Goal: Find specific page/section: Find specific page/section

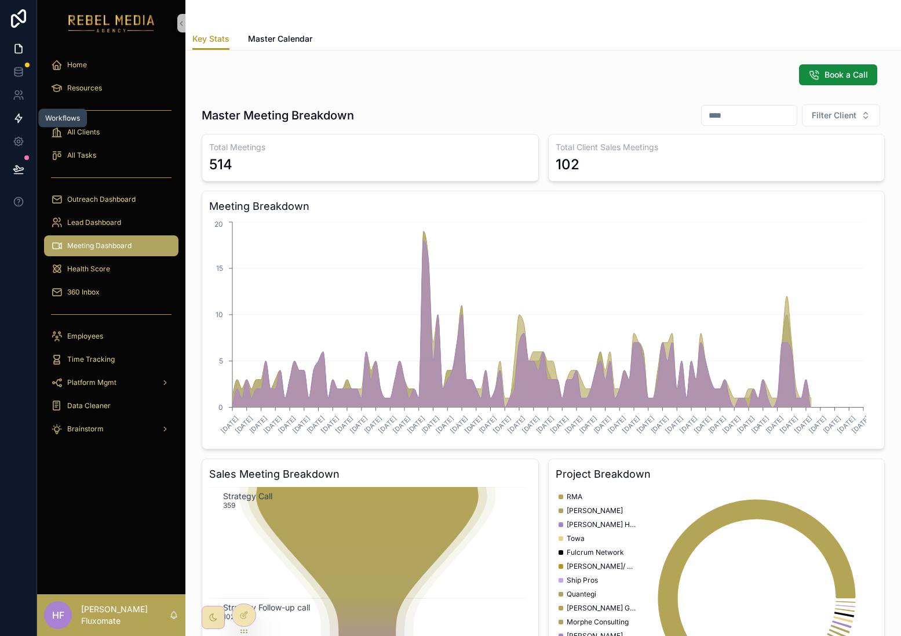
click at [18, 122] on icon at bounding box center [19, 118] width 12 height 12
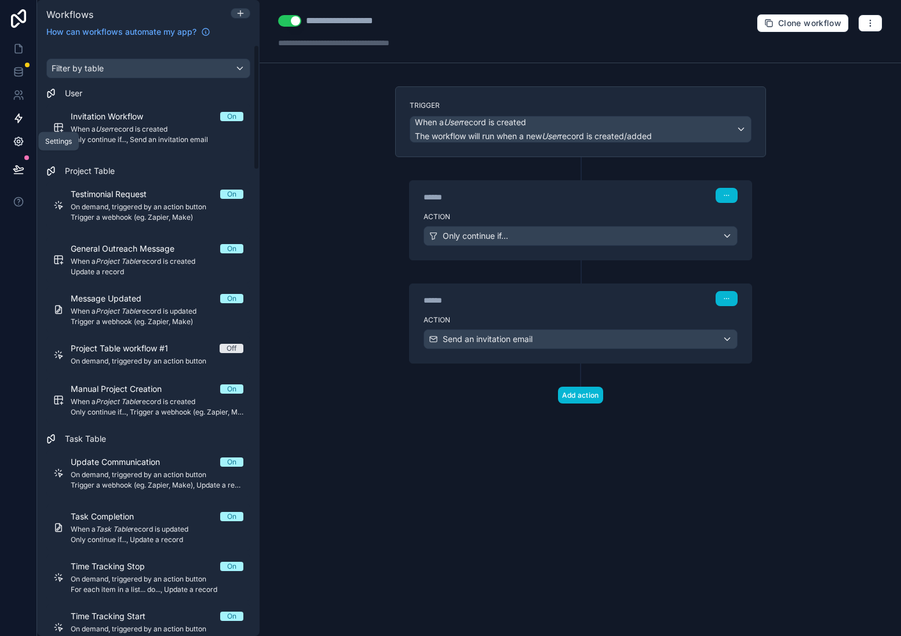
click at [19, 148] on link at bounding box center [18, 141] width 37 height 23
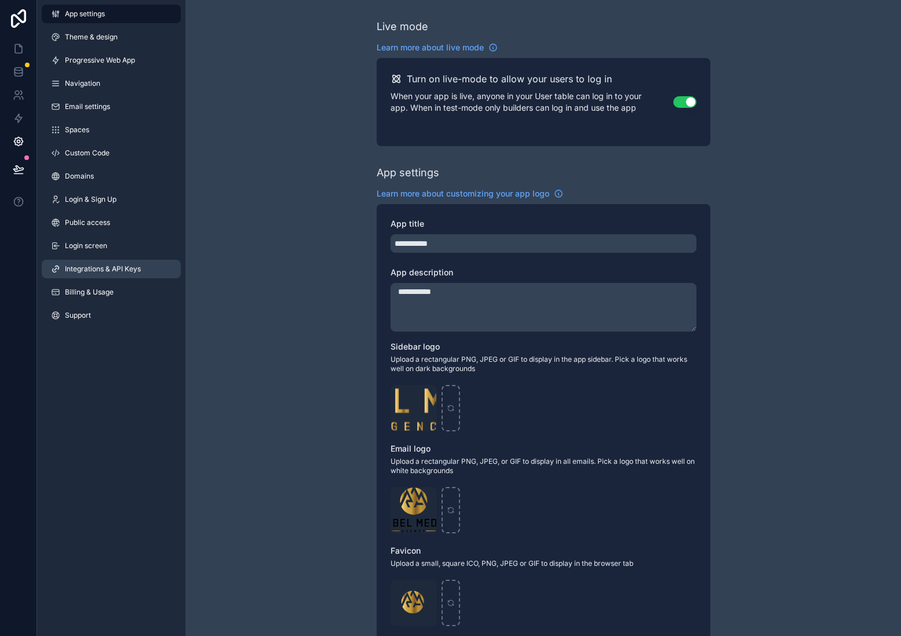
click at [121, 267] on span "Integrations & API Keys" at bounding box center [103, 268] width 76 height 9
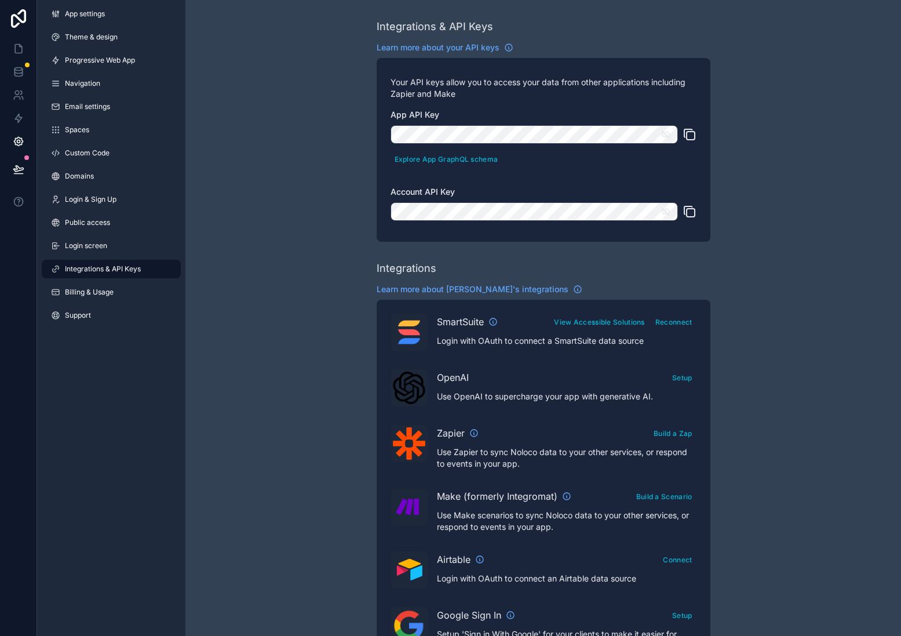
drag, startPoint x: 766, startPoint y: 158, endPoint x: 694, endPoint y: 121, distance: 80.4
click at [765, 158] on div "Integrations & API Keys Learn more about your API keys Your API keys allow you …" at bounding box center [543, 516] width 716 height 1033
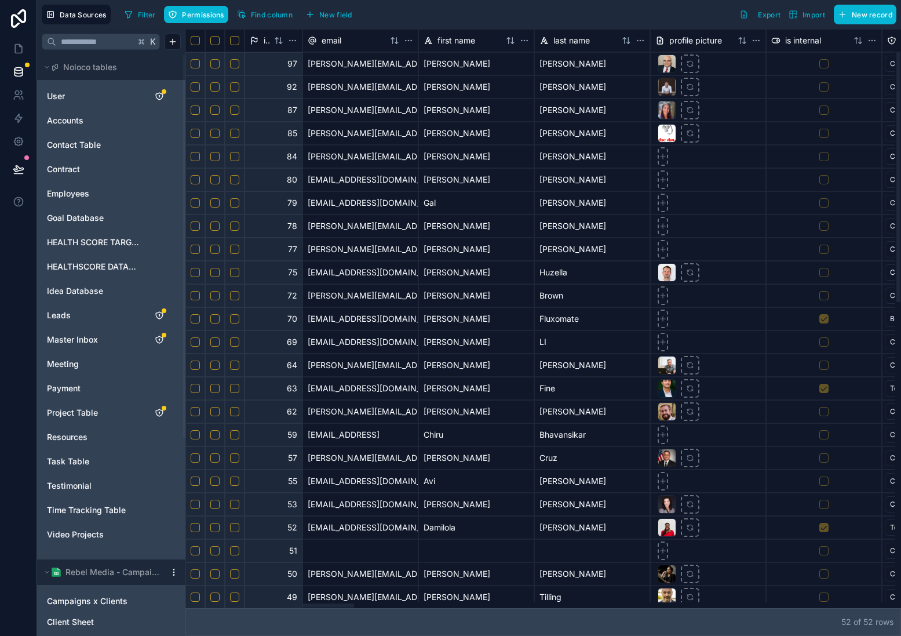
scroll to position [0, 2]
click at [337, 603] on div at bounding box center [270, 605] width 168 height 4
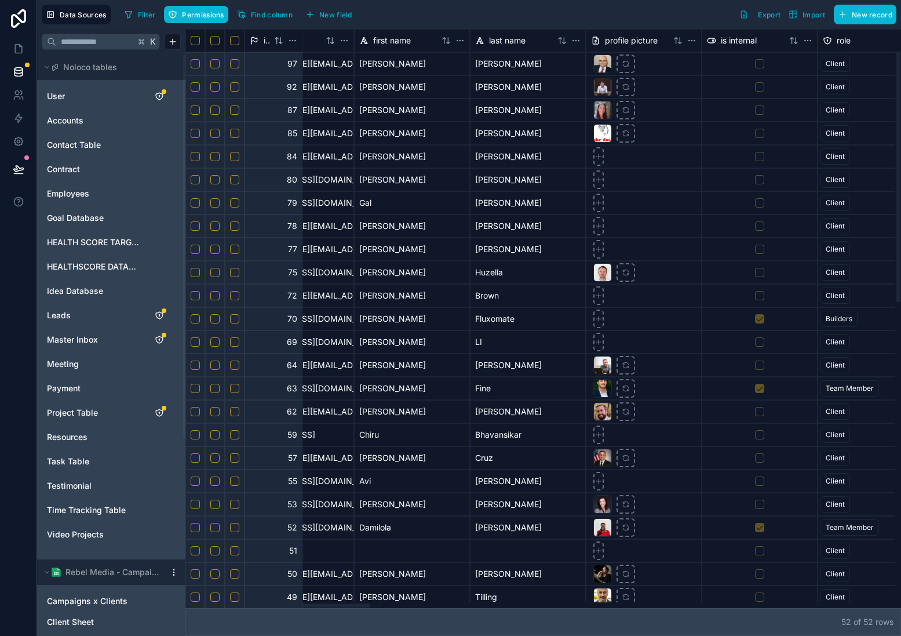
scroll to position [0, 0]
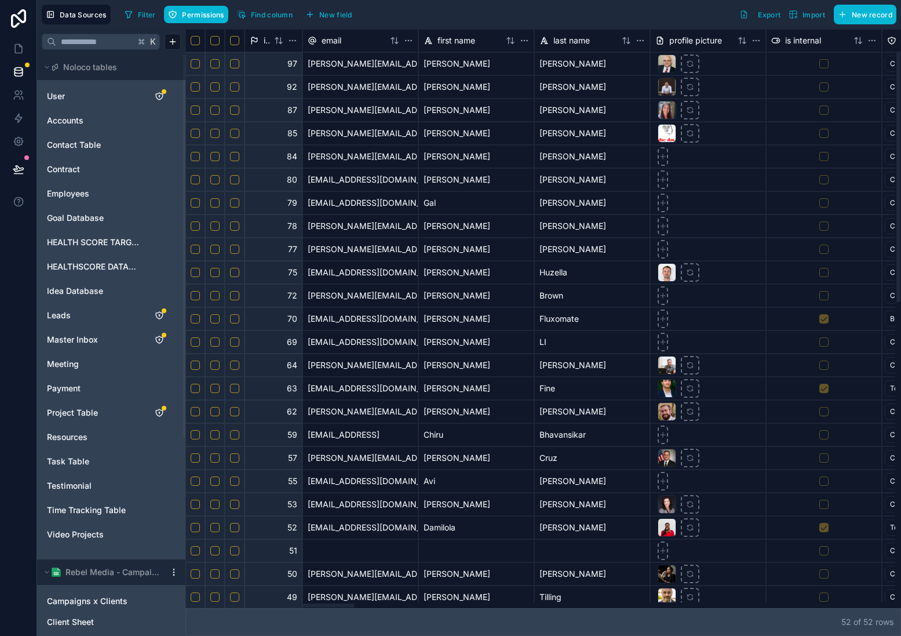
drag, startPoint x: 334, startPoint y: 605, endPoint x: 290, endPoint y: 511, distance: 103.9
click at [290, 603] on div at bounding box center [270, 605] width 168 height 4
click at [82, 336] on span "Master Inbox" at bounding box center [72, 340] width 51 height 12
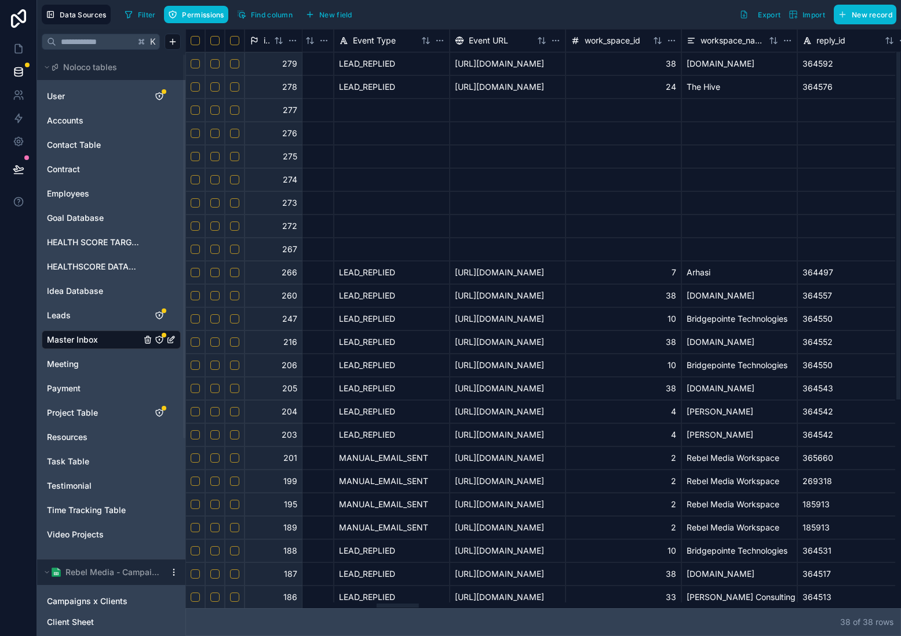
scroll to position [0, 3212]
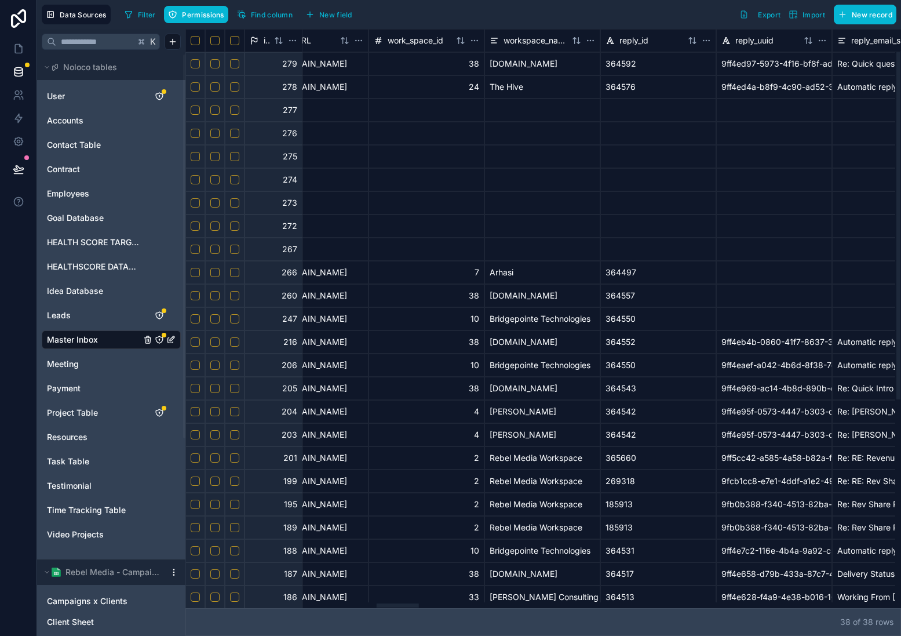
drag, startPoint x: 348, startPoint y: 606, endPoint x: 398, endPoint y: 581, distance: 55.5
click at [398, 602] on div at bounding box center [540, 605] width 710 height 6
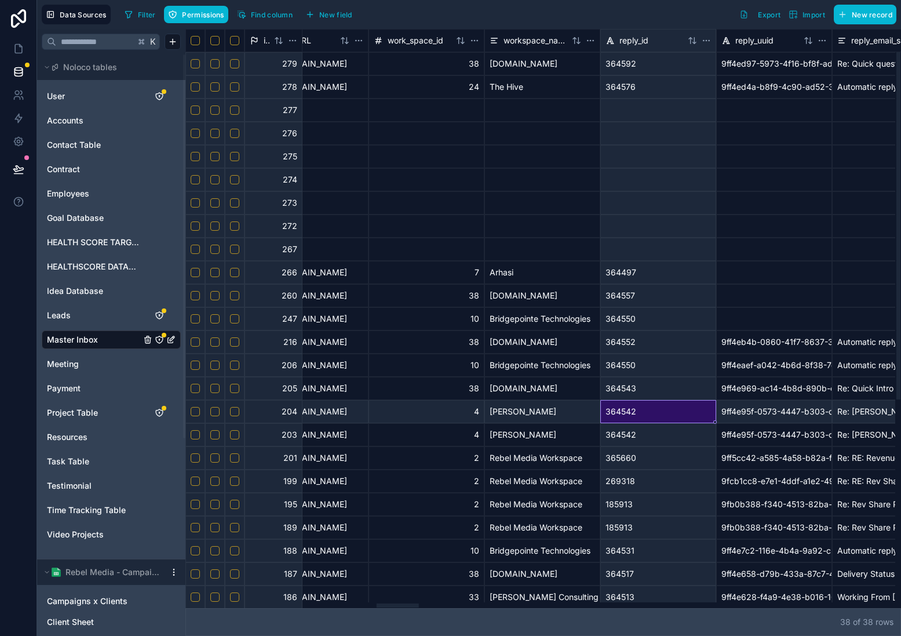
click at [672, 405] on div "364542" at bounding box center [658, 411] width 116 height 23
click at [676, 370] on div "364550" at bounding box center [658, 365] width 116 height 23
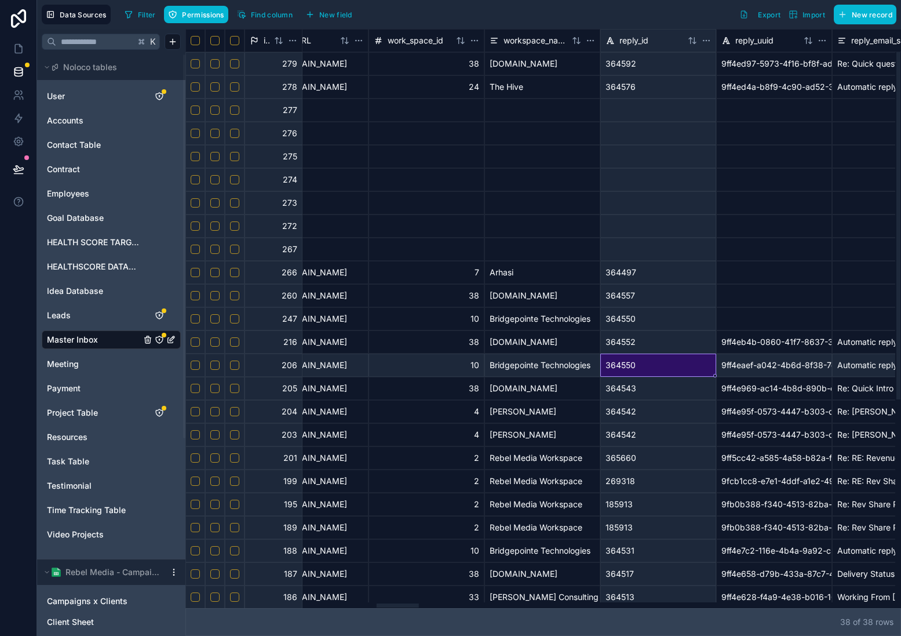
click at [655, 323] on div "364550" at bounding box center [658, 318] width 116 height 23
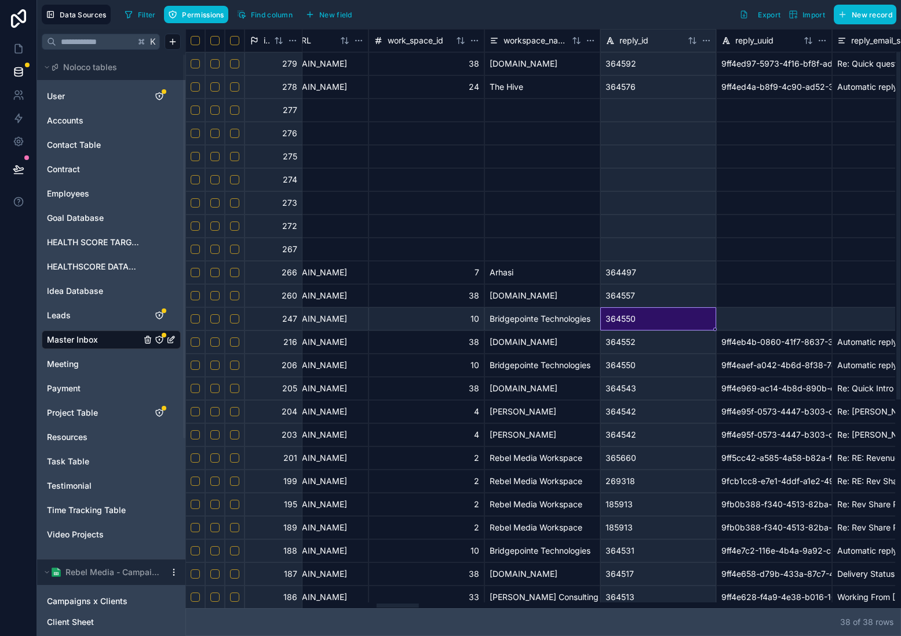
click at [651, 367] on div "364550" at bounding box center [658, 365] width 116 height 23
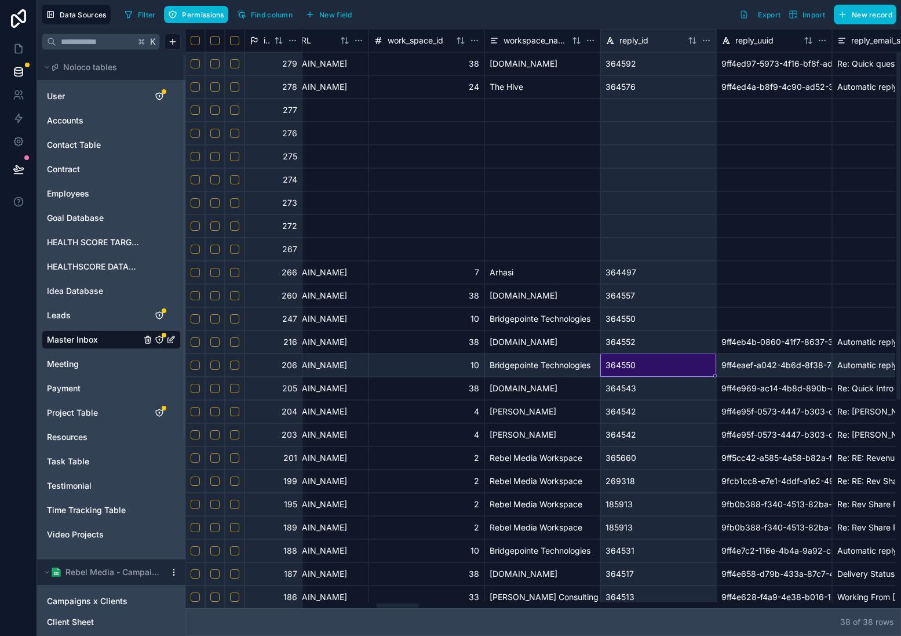
click at [661, 312] on div "364550" at bounding box center [658, 318] width 116 height 23
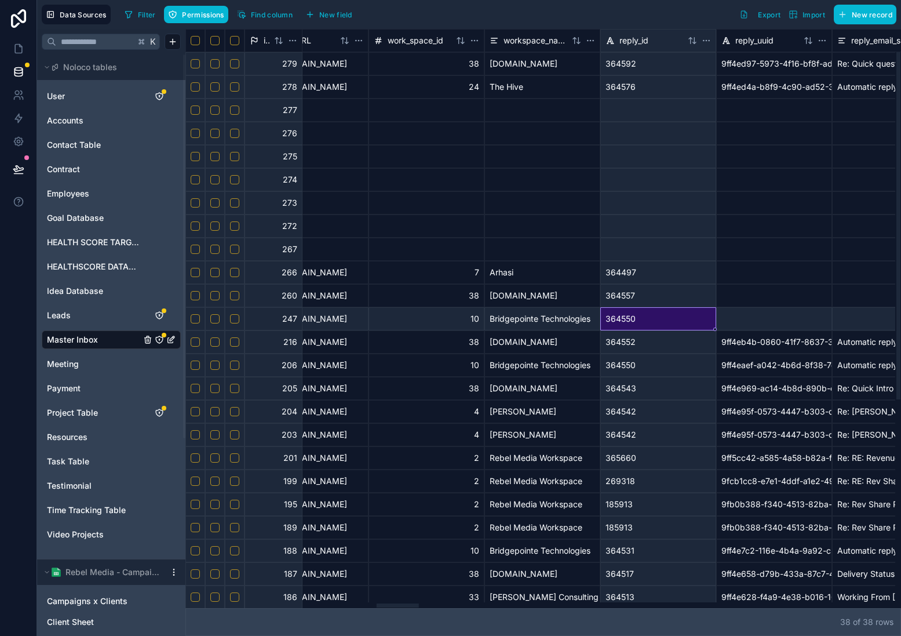
click at [650, 346] on div "364552" at bounding box center [658, 341] width 116 height 23
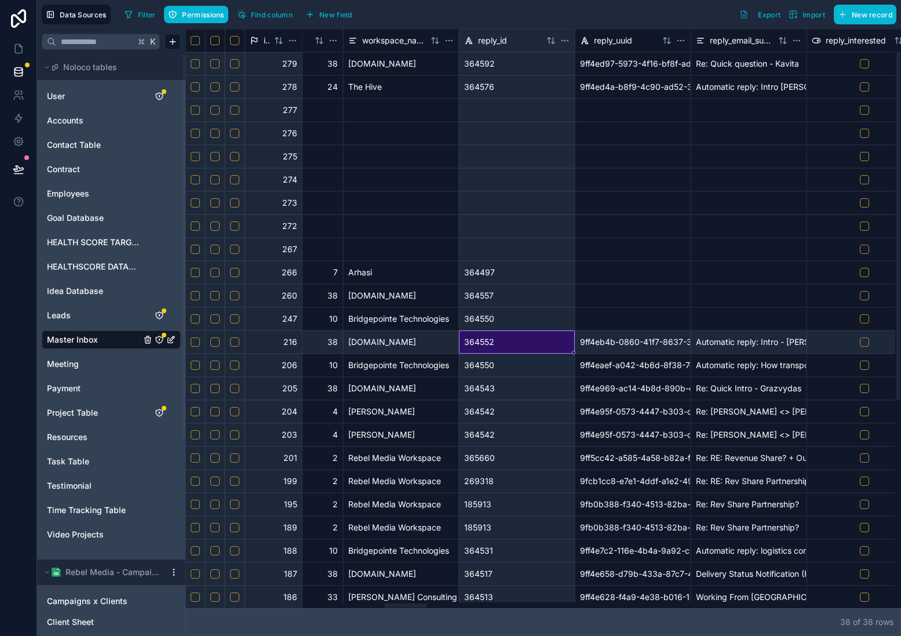
scroll to position [0, 3345]
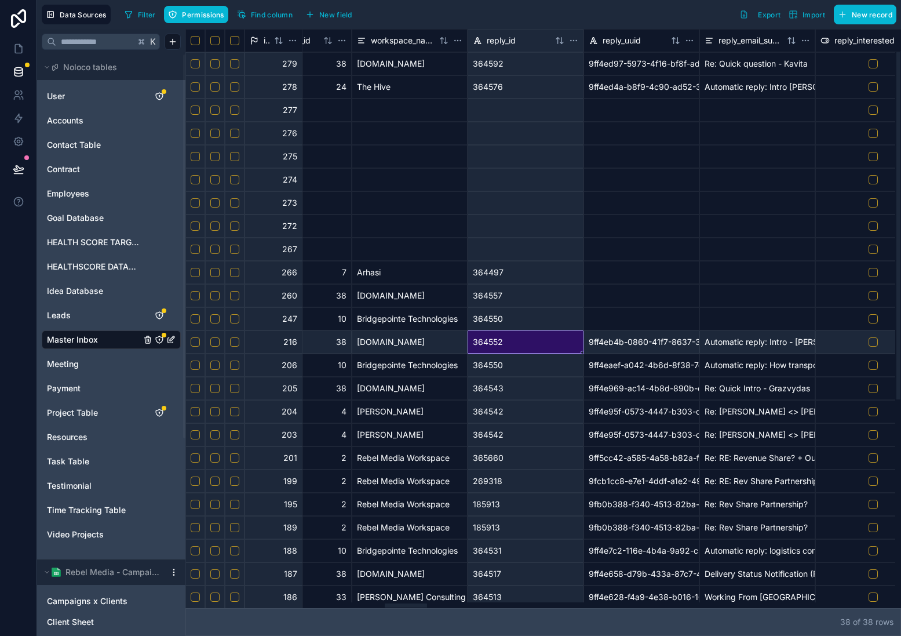
drag, startPoint x: 414, startPoint y: 605, endPoint x: 422, endPoint y: 611, distance: 9.5
click at [422, 607] on div at bounding box center [406, 605] width 42 height 4
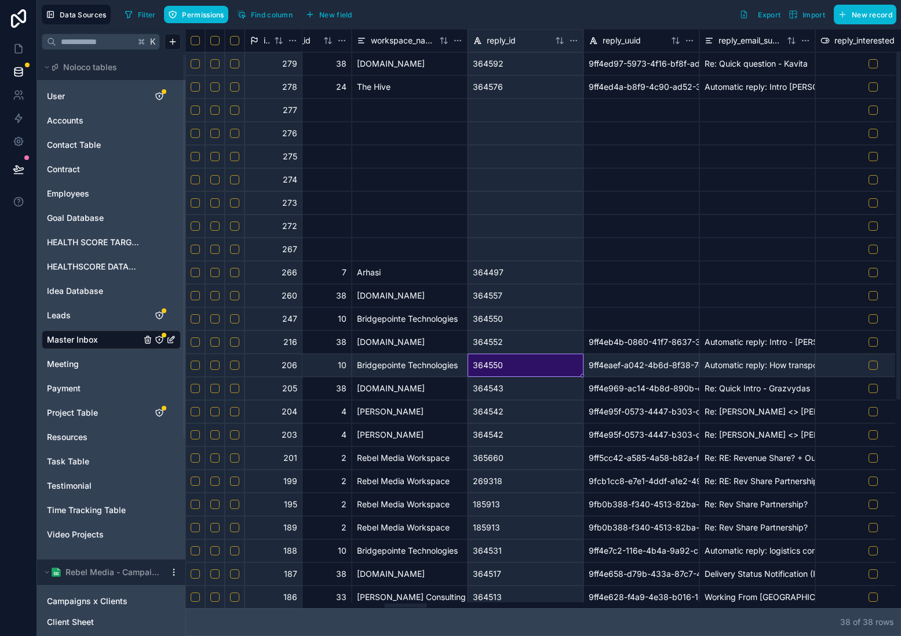
click at [522, 369] on div "364550" at bounding box center [526, 365] width 116 height 23
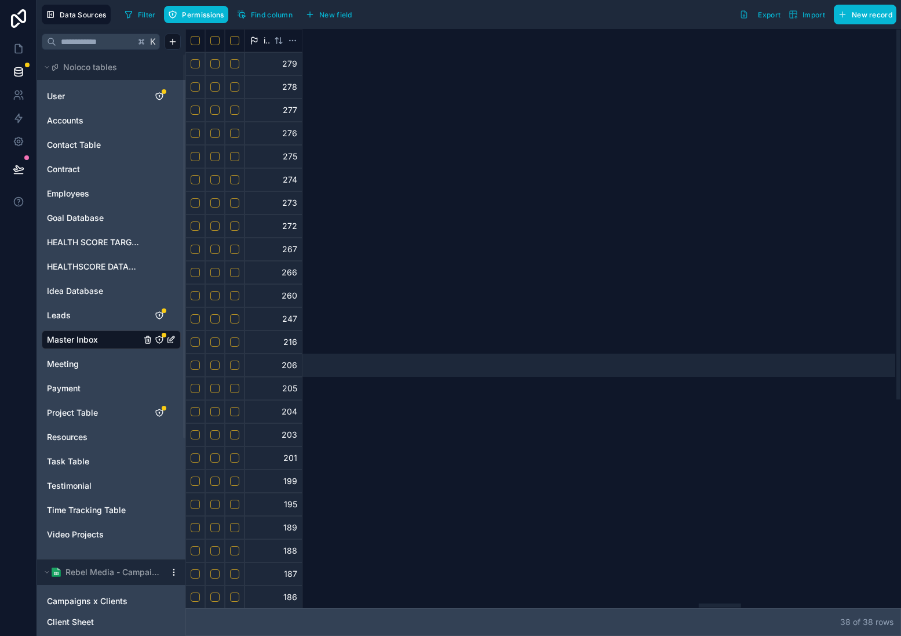
scroll to position [0, 8645]
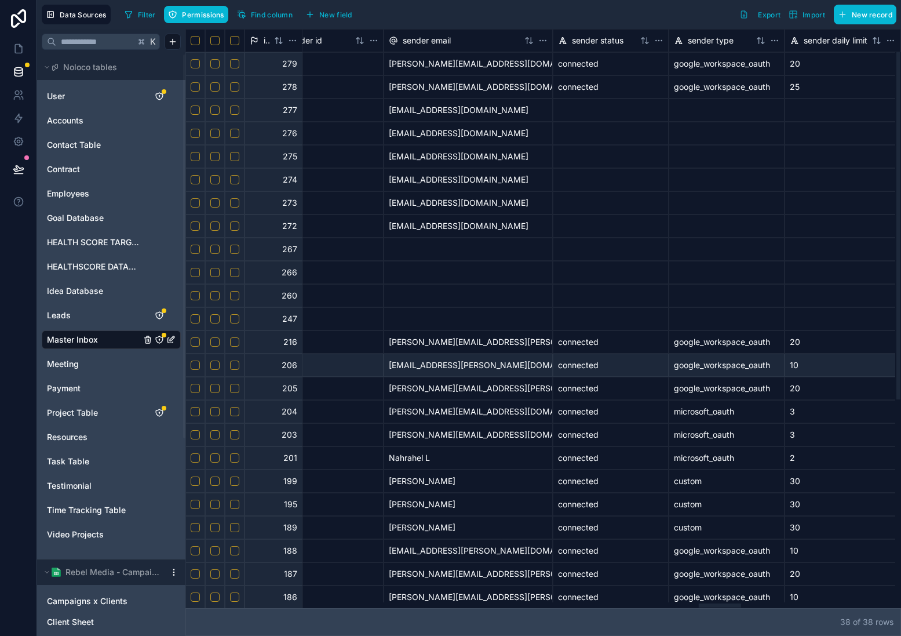
drag, startPoint x: 403, startPoint y: 605, endPoint x: 718, endPoint y: 573, distance: 316.3
click at [718, 603] on div at bounding box center [720, 605] width 42 height 4
